Goal: Use online tool/utility: Utilize a website feature to perform a specific function

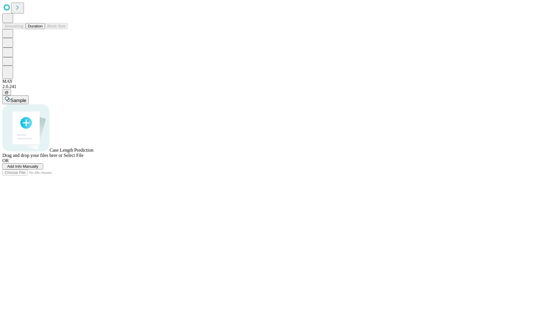
click at [43, 29] on button "Duration" at bounding box center [35, 26] width 19 height 6
click at [83, 158] on span "Select File" at bounding box center [74, 155] width 20 height 5
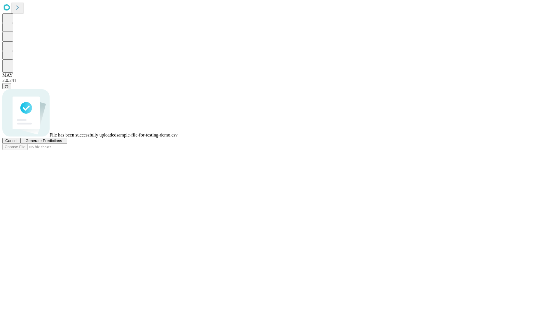
click at [62, 143] on span "Generate Predictions" at bounding box center [43, 141] width 36 height 4
